Goal: Navigation & Orientation: Find specific page/section

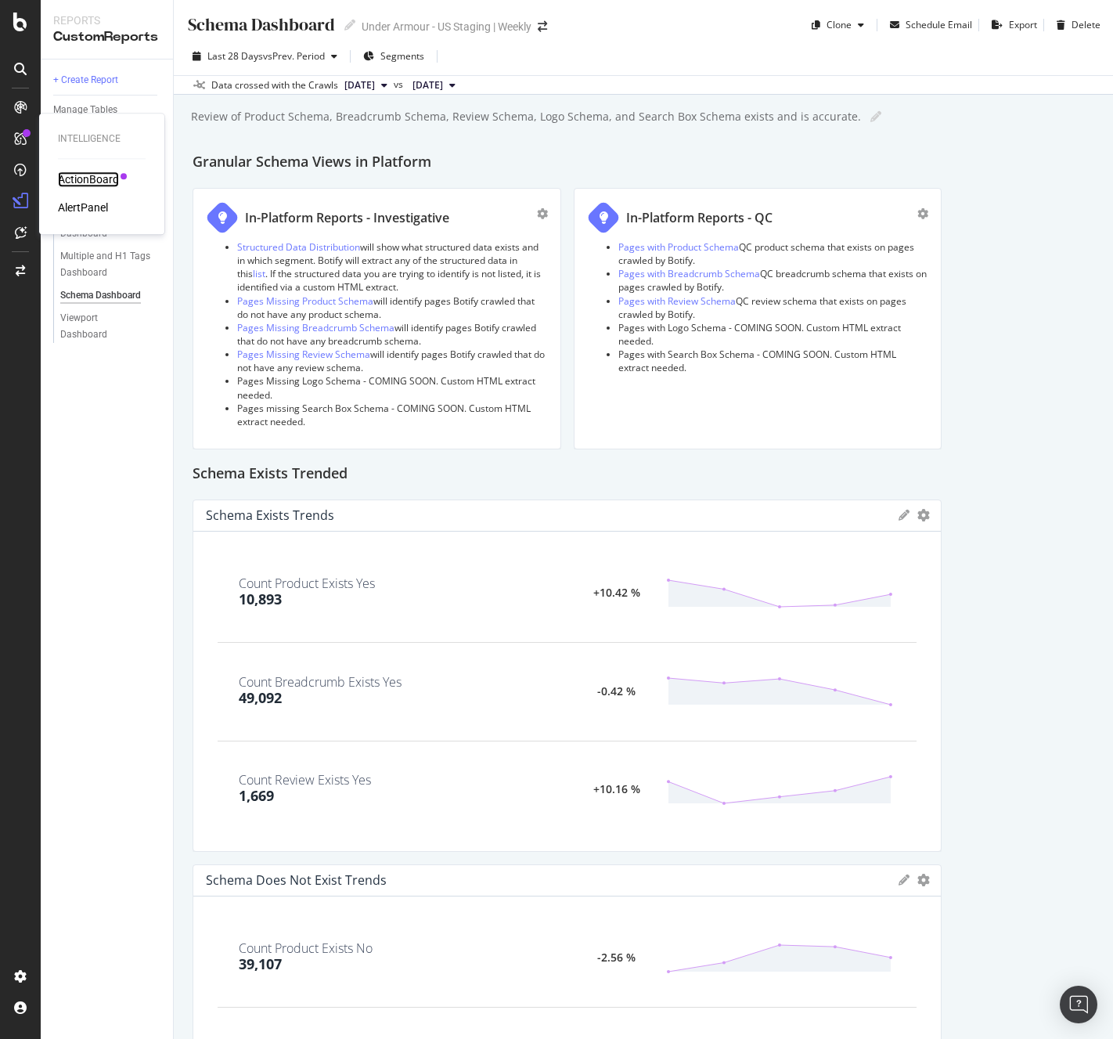
click at [92, 182] on div "ActionBoard" at bounding box center [88, 179] width 61 height 16
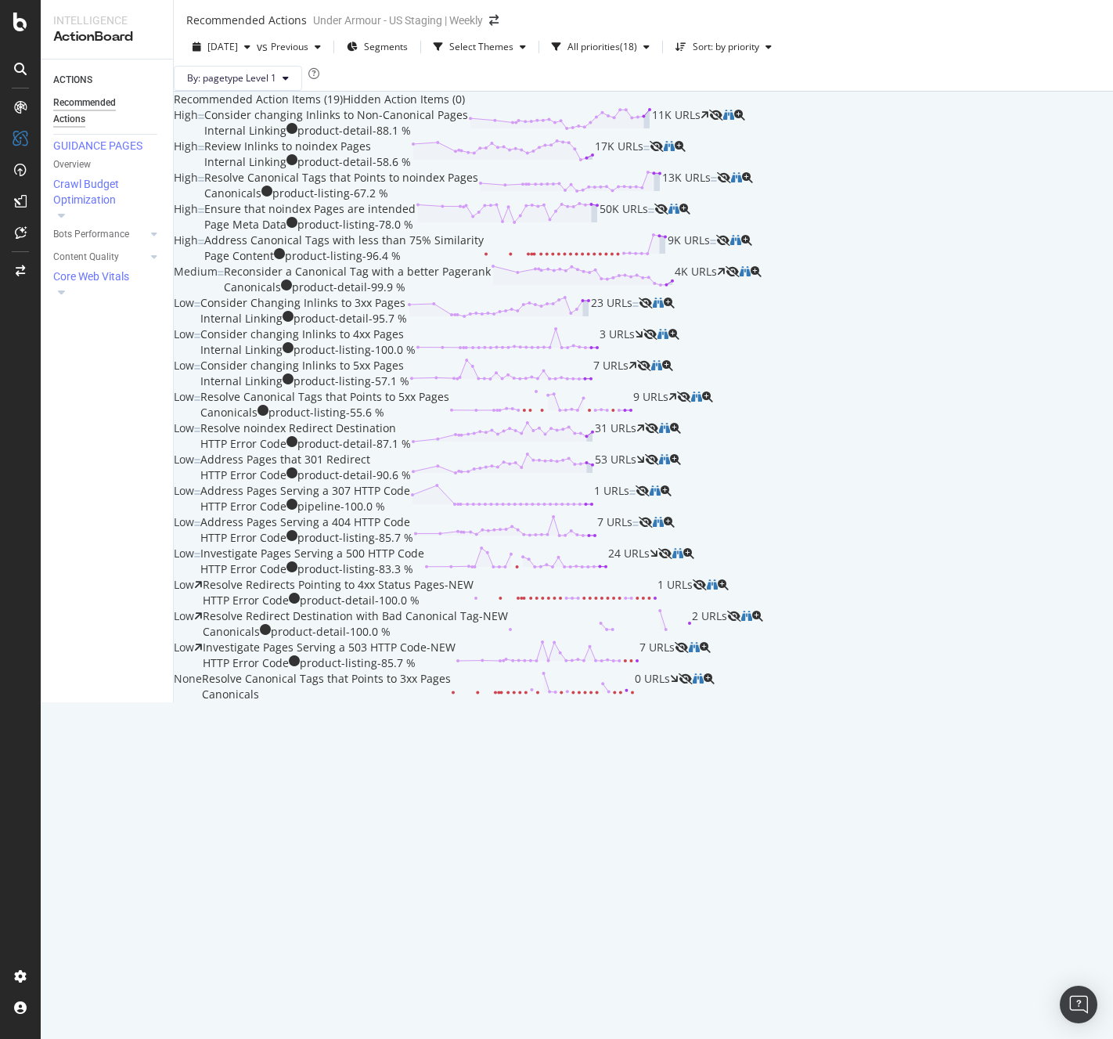
scroll to position [235, 0]
click at [99, 148] on div "Overview" at bounding box center [80, 148] width 45 height 16
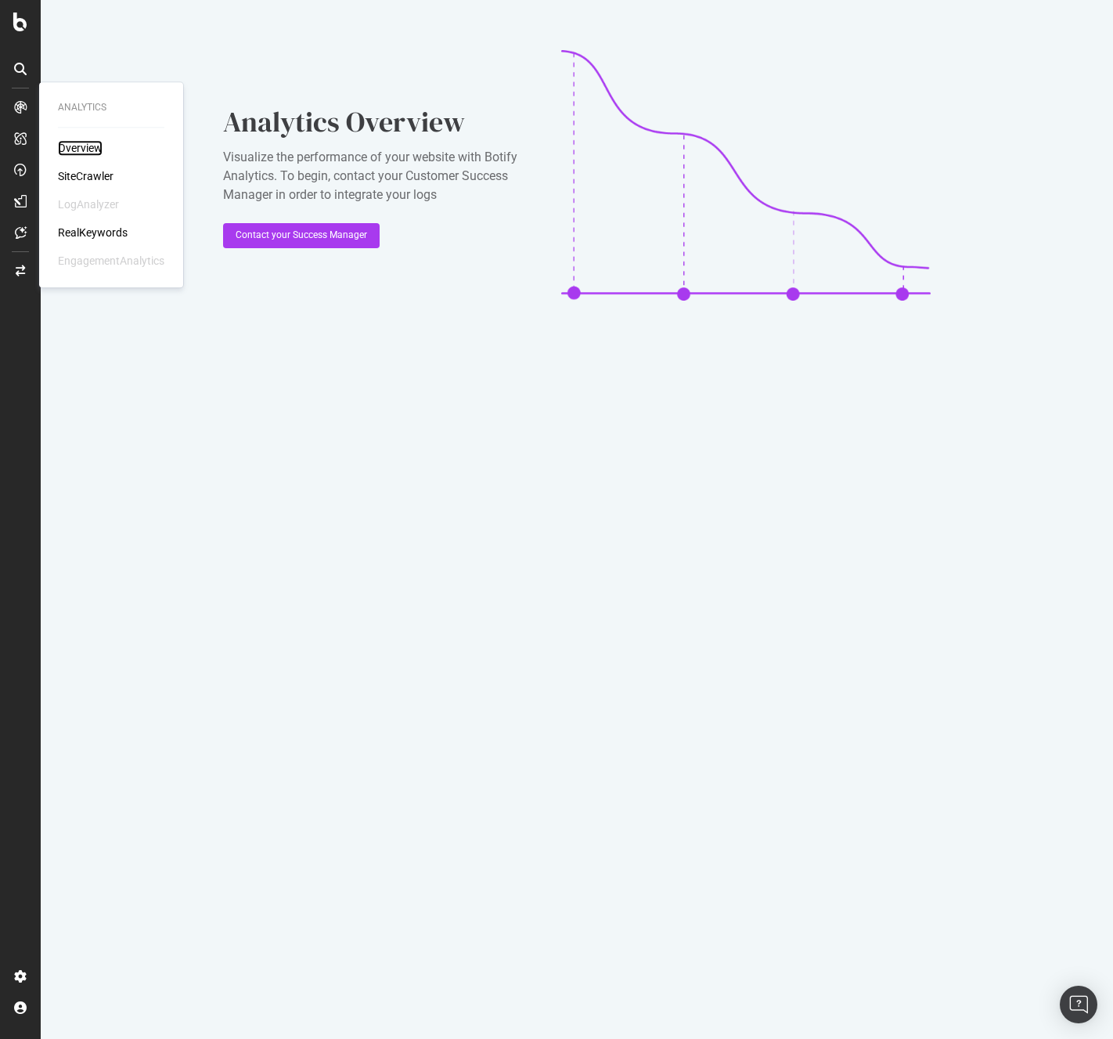
click at [81, 151] on div "Overview" at bounding box center [80, 148] width 45 height 16
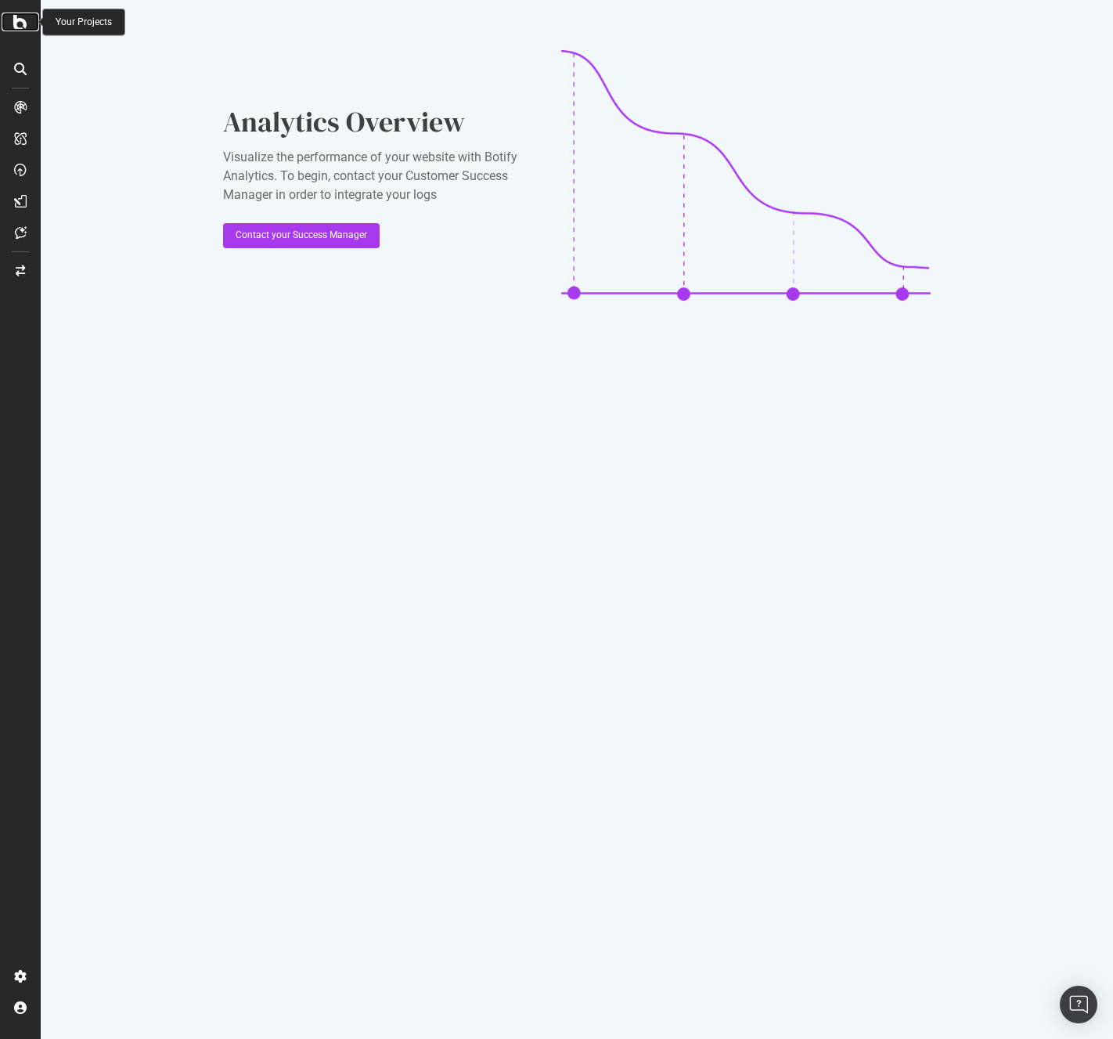
click at [21, 18] on icon at bounding box center [20, 22] width 14 height 19
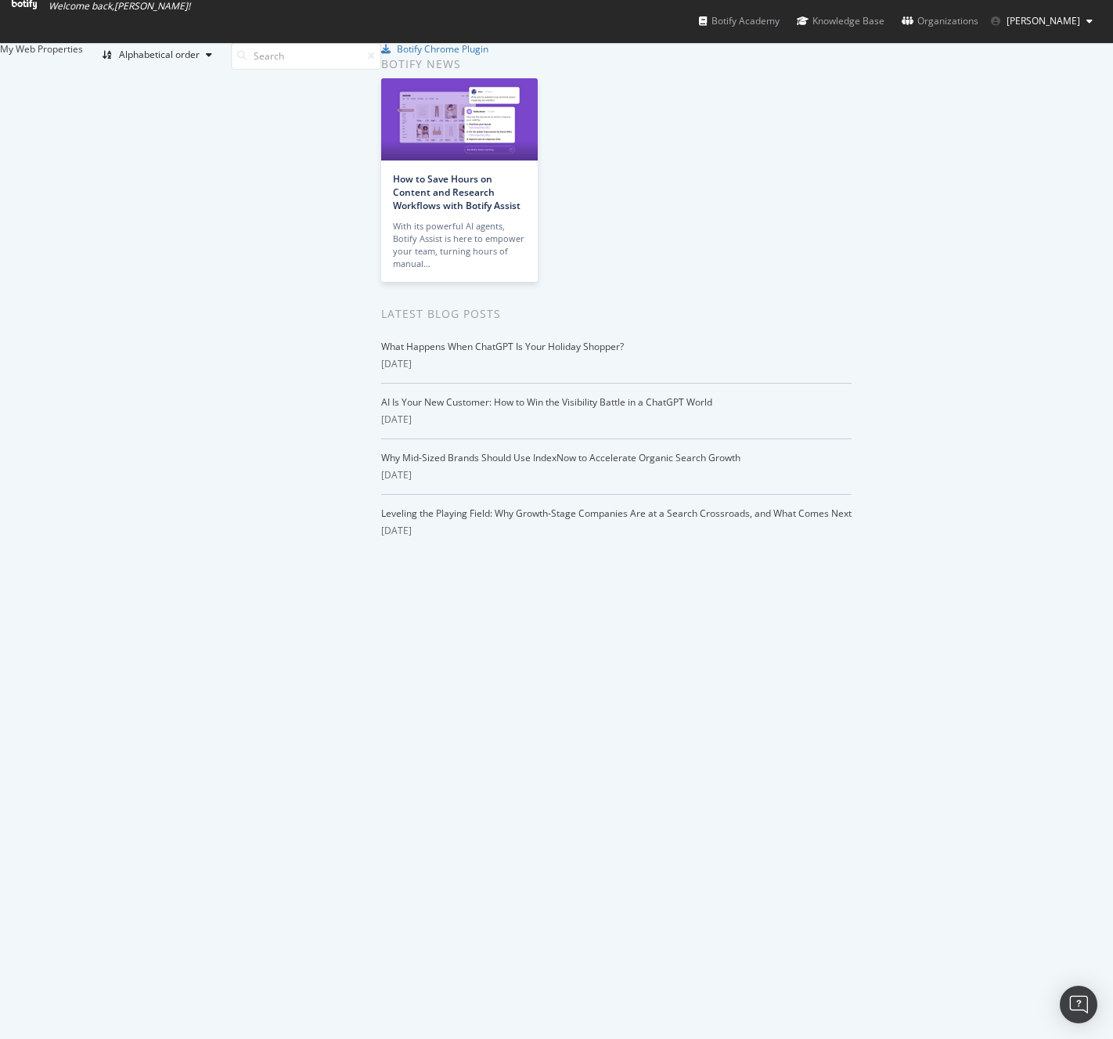
scroll to position [2107, 0]
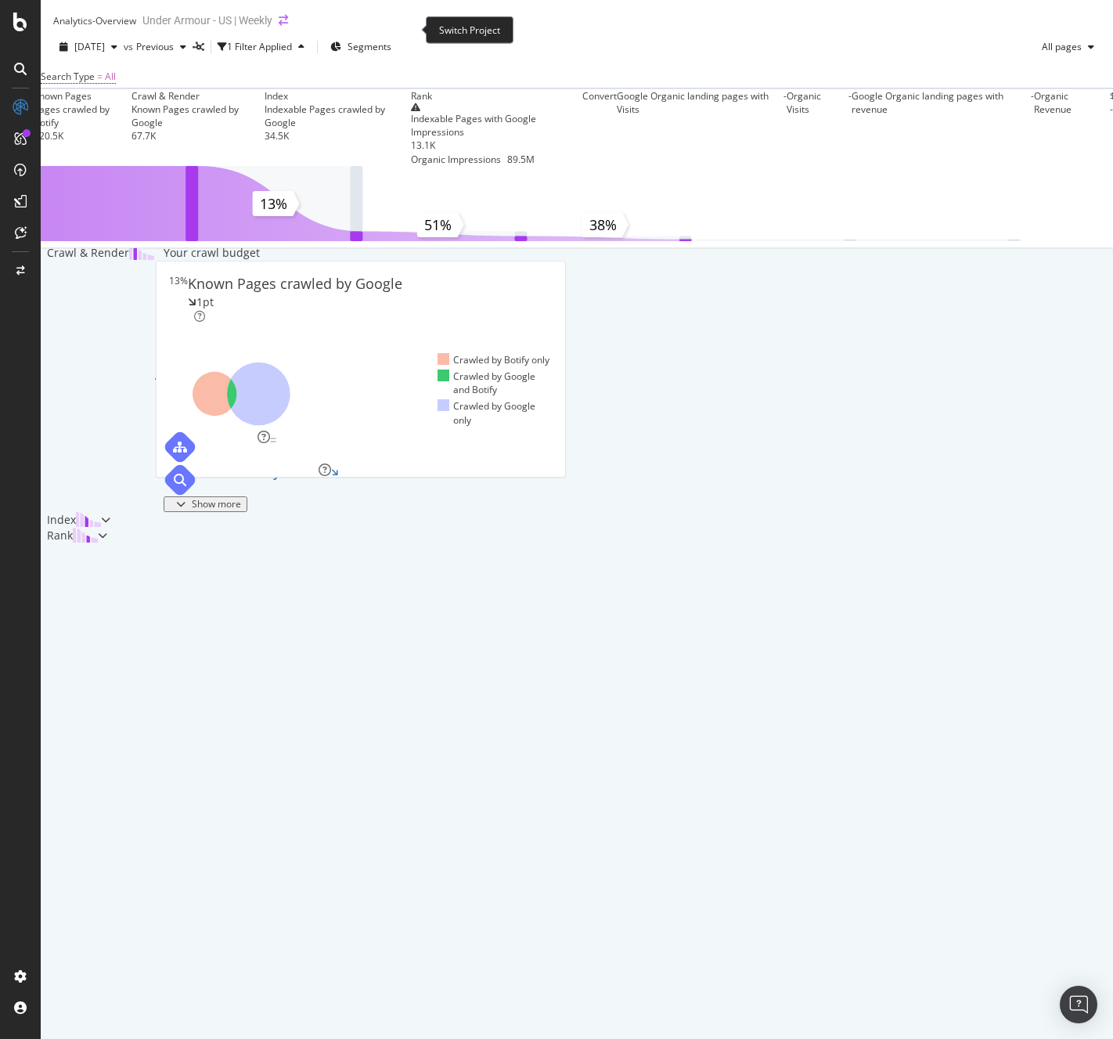
click at [288, 26] on icon "arrow-right-arrow-left" at bounding box center [283, 20] width 9 height 11
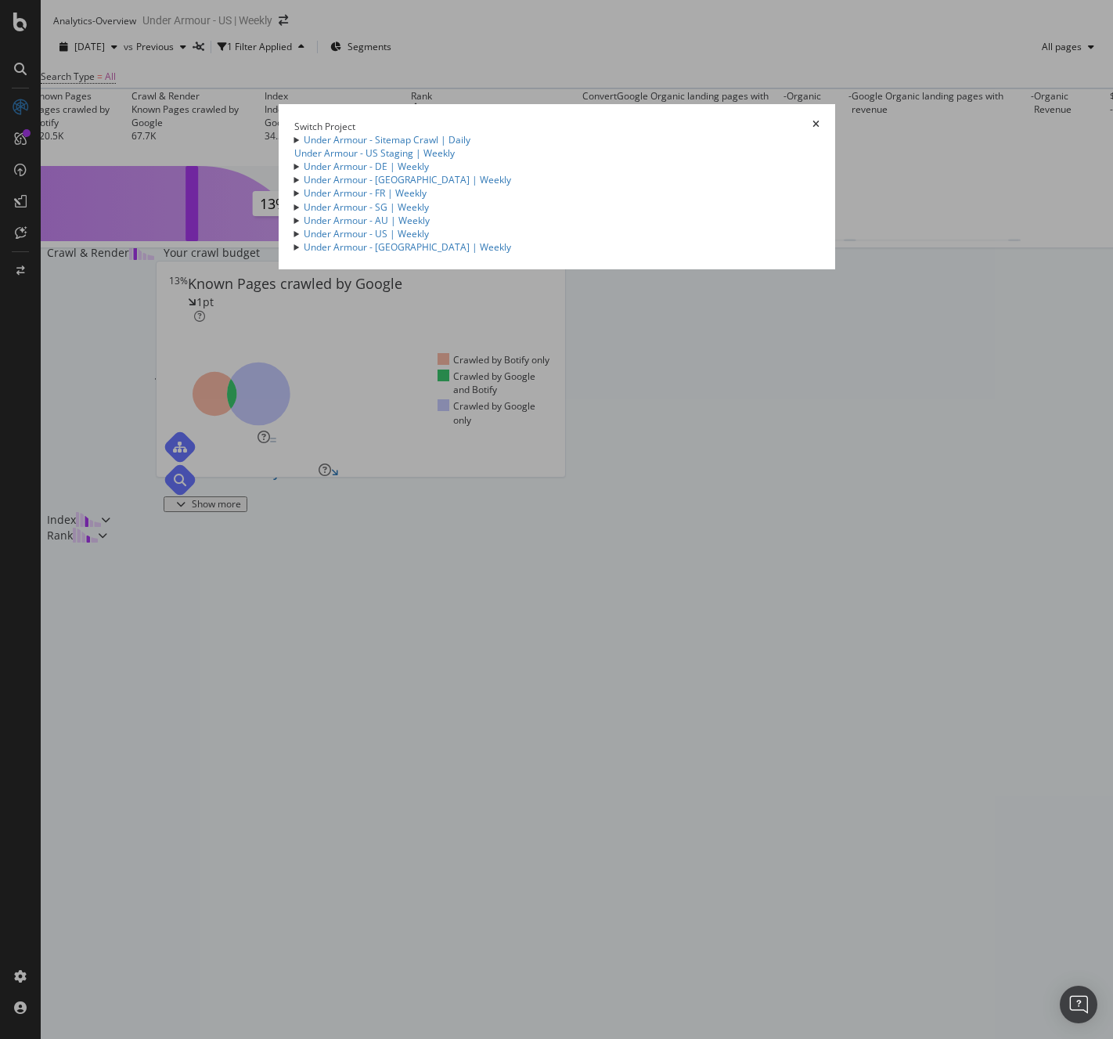
click at [294, 240] on summary "Under Armour - US | Weekly" at bounding box center [556, 233] width 525 height 13
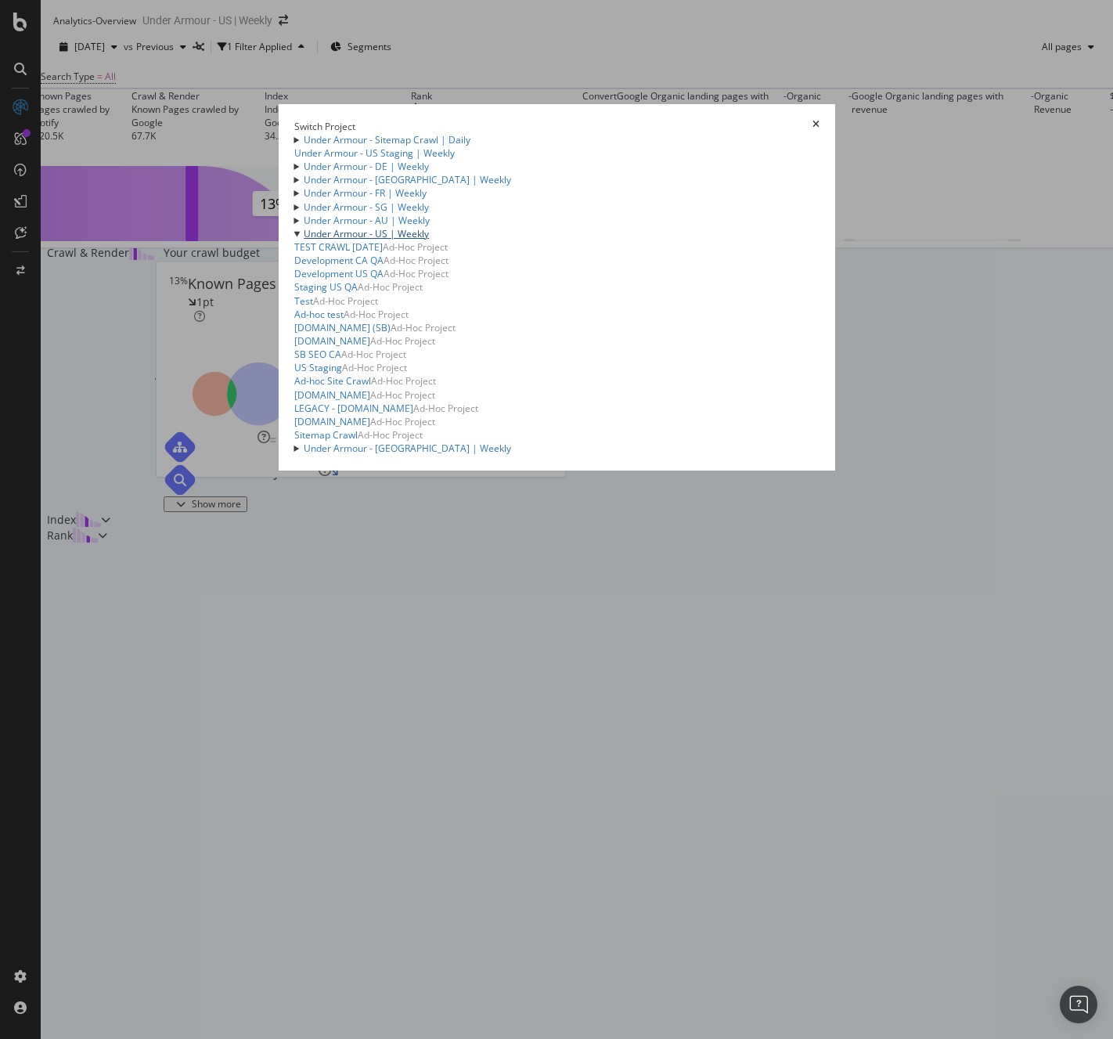
click at [304, 240] on link "Under Armour - US | Weekly" at bounding box center [366, 233] width 125 height 13
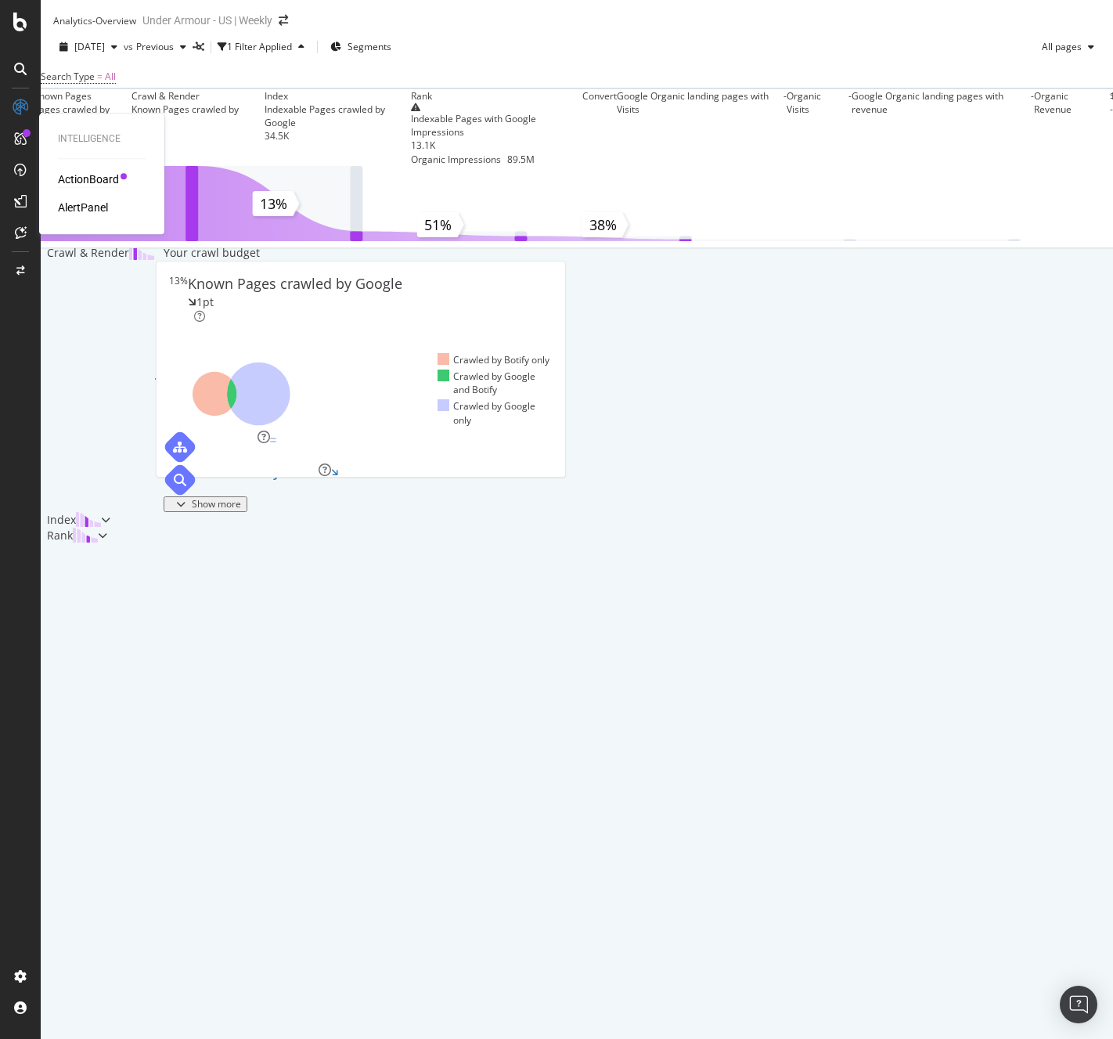
click at [82, 179] on div "ActionBoard" at bounding box center [88, 179] width 61 height 16
